Goal: Task Accomplishment & Management: Manage account settings

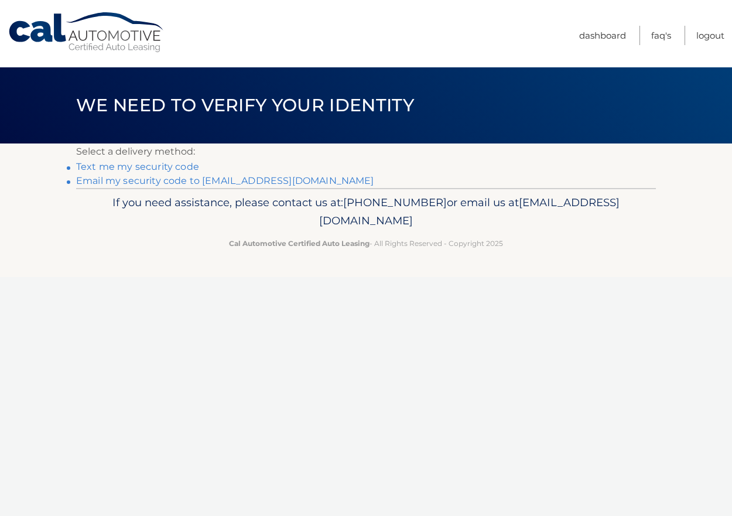
click at [101, 182] on link "Email my security code to [EMAIL_ADDRESS][DOMAIN_NAME]" at bounding box center [225, 180] width 298 height 11
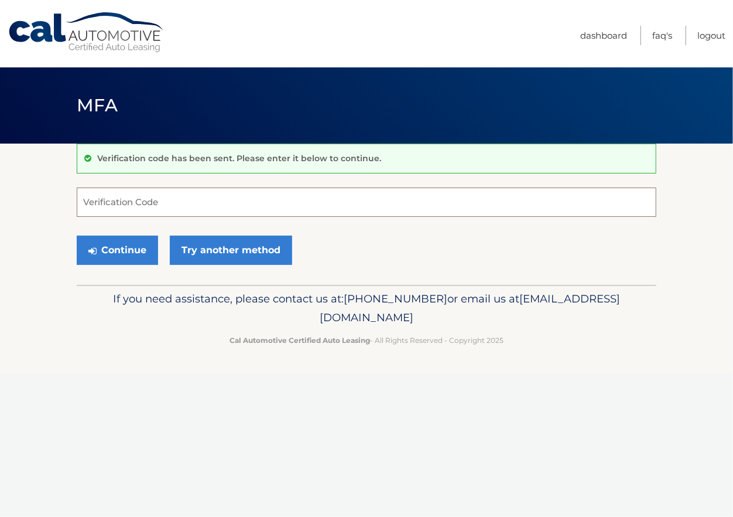
click at [108, 205] on input "Verification Code" at bounding box center [367, 201] width 580 height 29
type input "770008"
click at [124, 251] on button "Continue" at bounding box center [117, 249] width 81 height 29
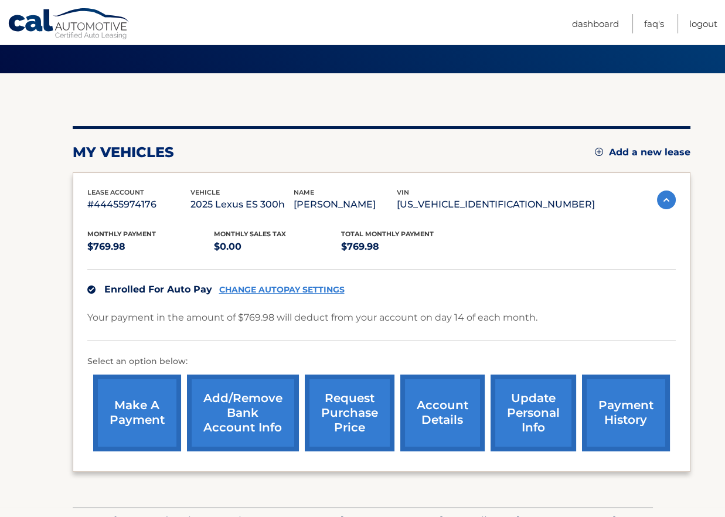
scroll to position [147, 0]
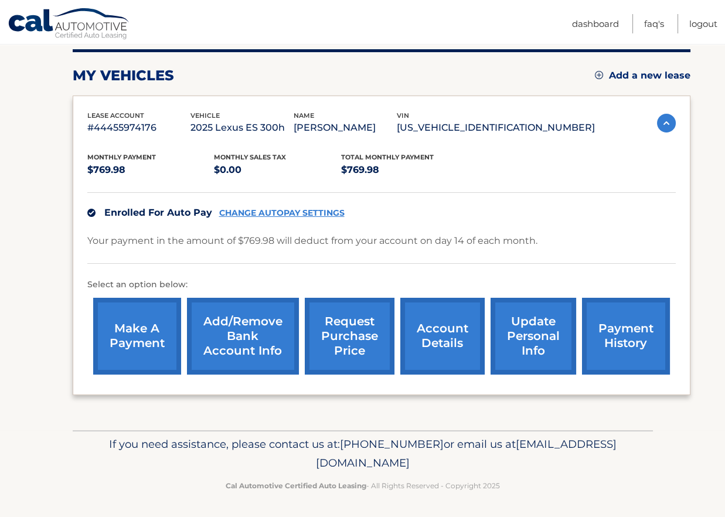
click at [514, 323] on link "update personal info" at bounding box center [533, 336] width 86 height 77
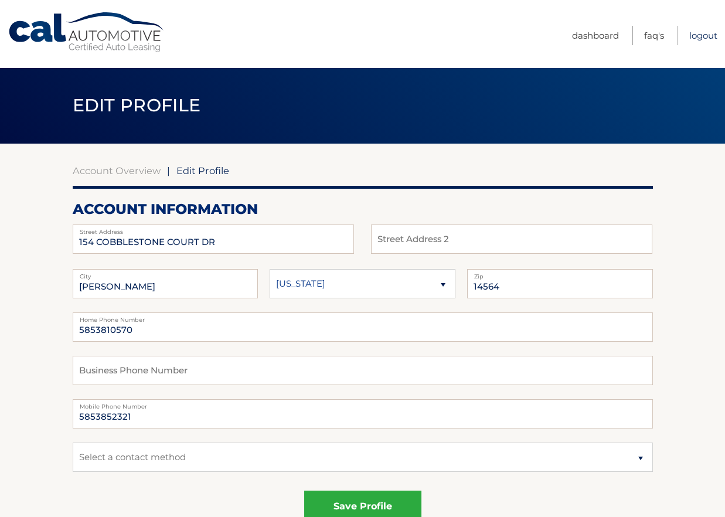
click at [701, 34] on link "Logout" at bounding box center [703, 35] width 28 height 19
